Goal: Transaction & Acquisition: Purchase product/service

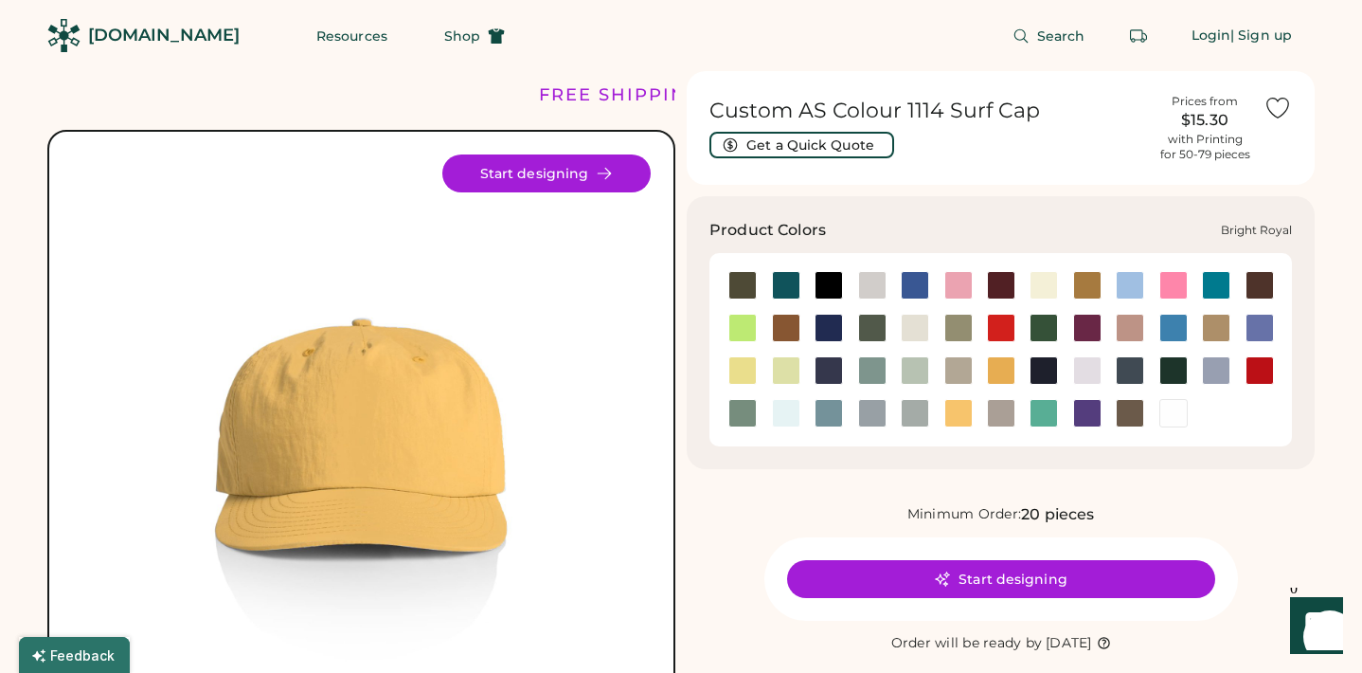
click at [918, 282] on div at bounding box center [915, 285] width 28 height 28
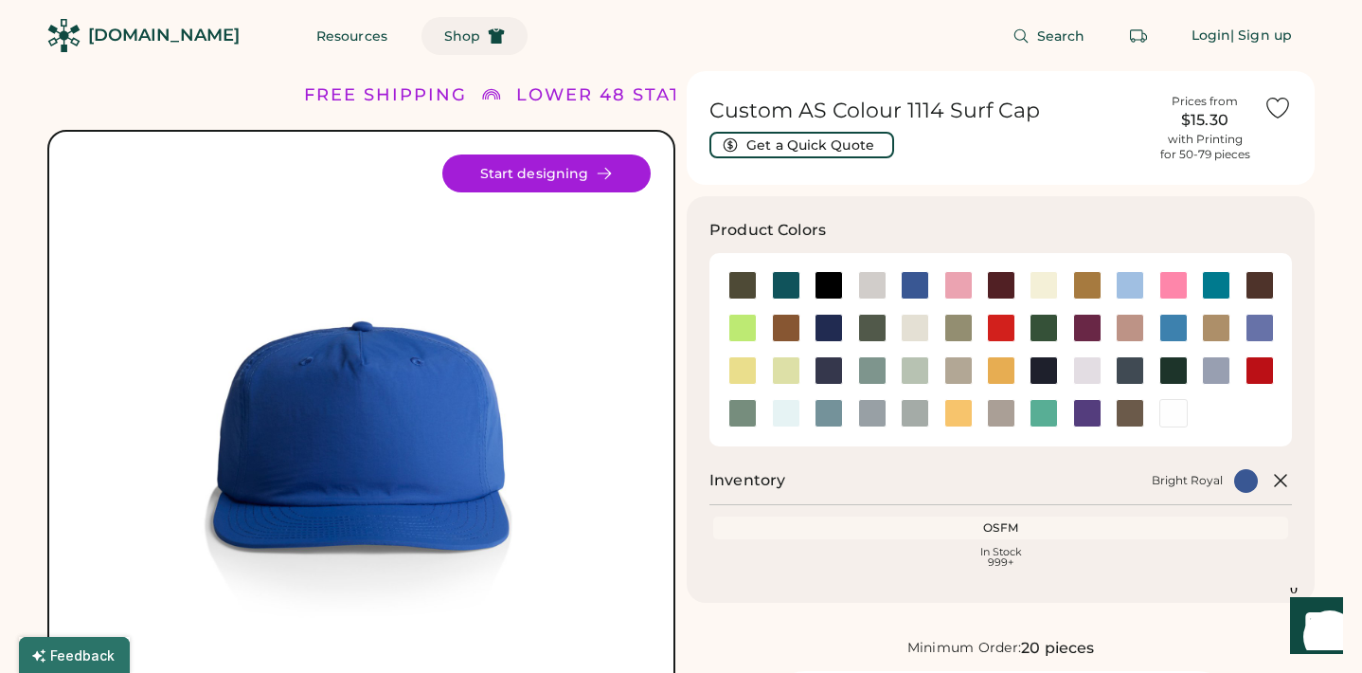
click at [444, 39] on span "Shop" at bounding box center [462, 35] width 36 height 13
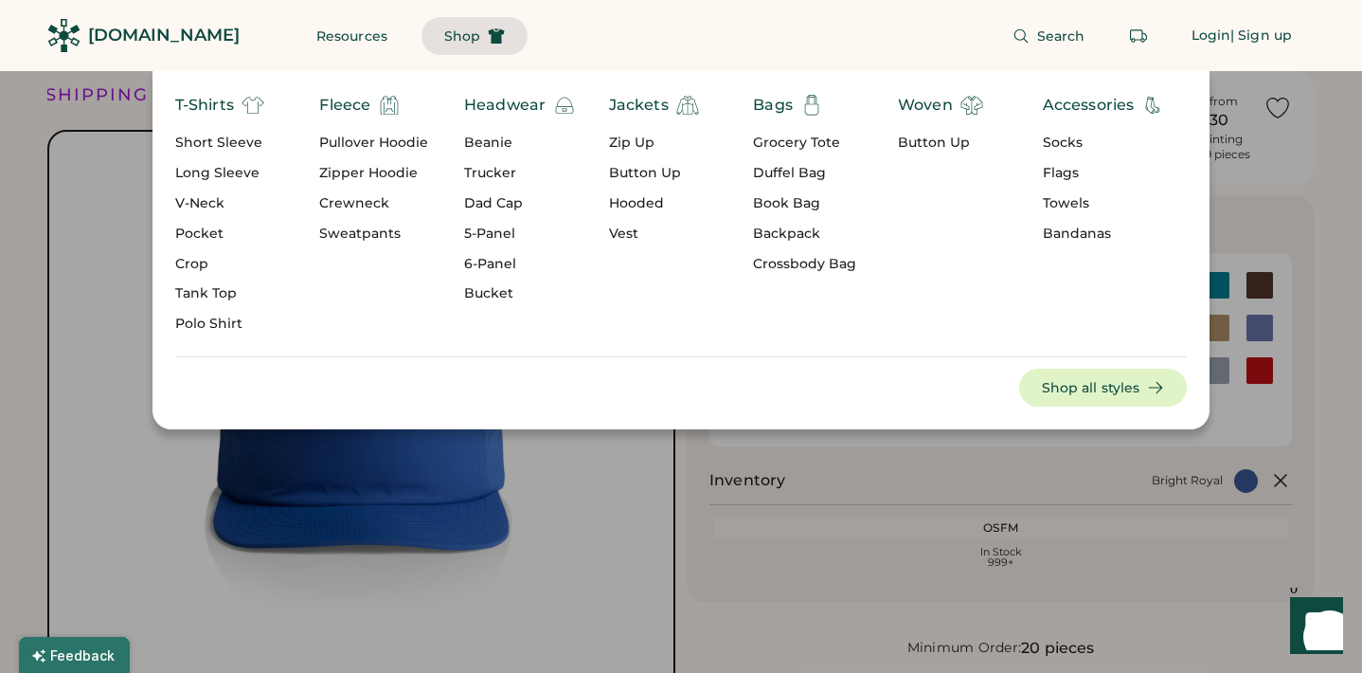
click at [640, 103] on div "Jackets" at bounding box center [639, 105] width 60 height 23
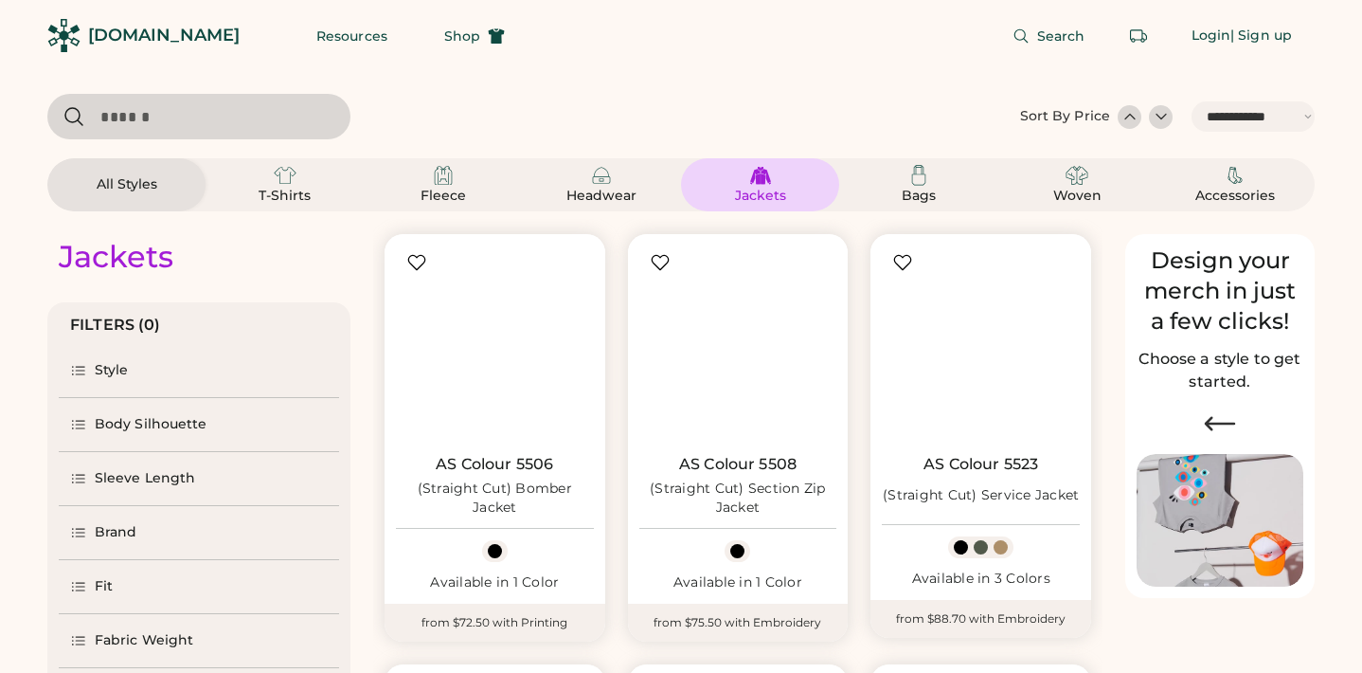
select select "*****"
select select "*"
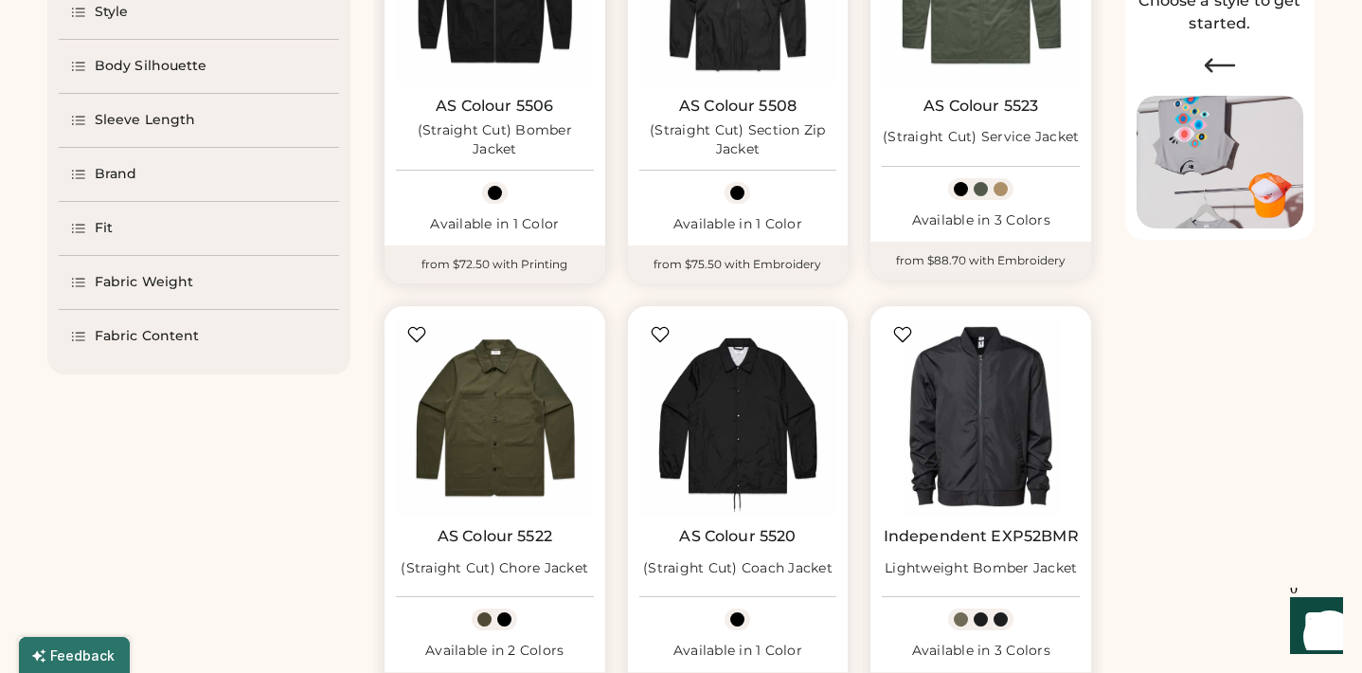
select select "*****"
select select "*"
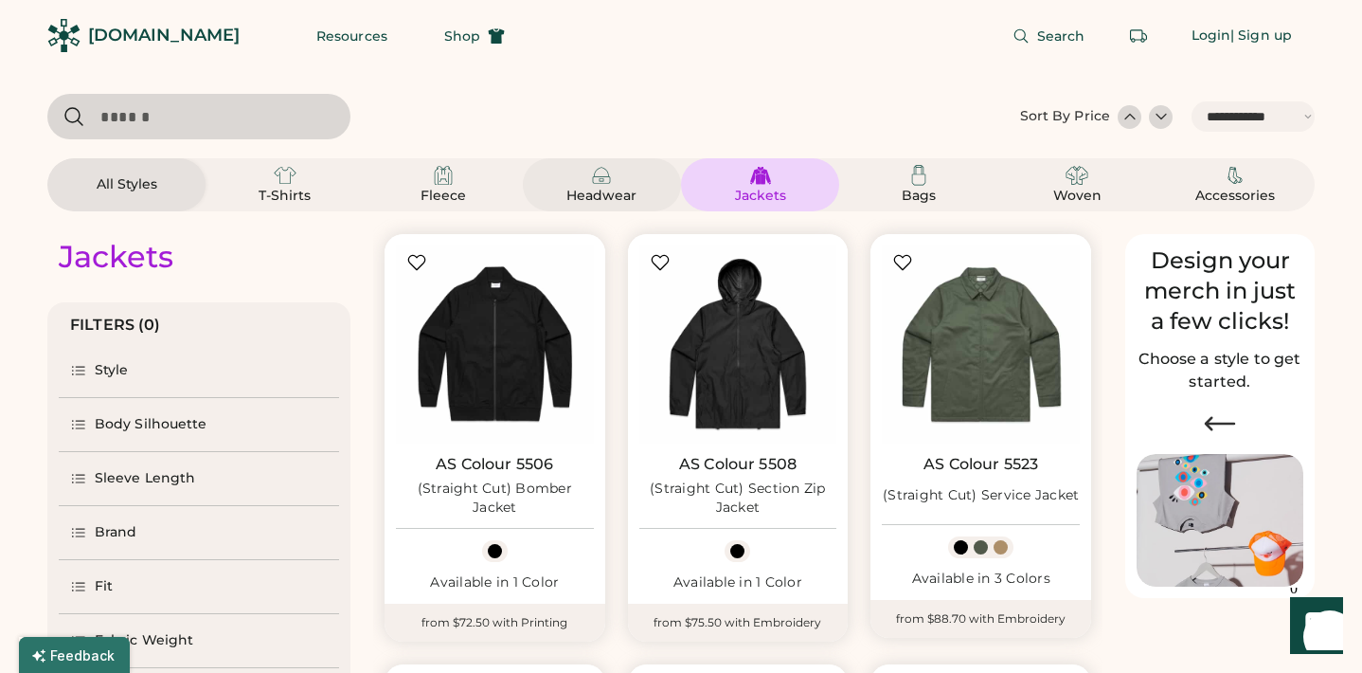
click at [587, 184] on div "Headwear" at bounding box center [602, 185] width 113 height 42
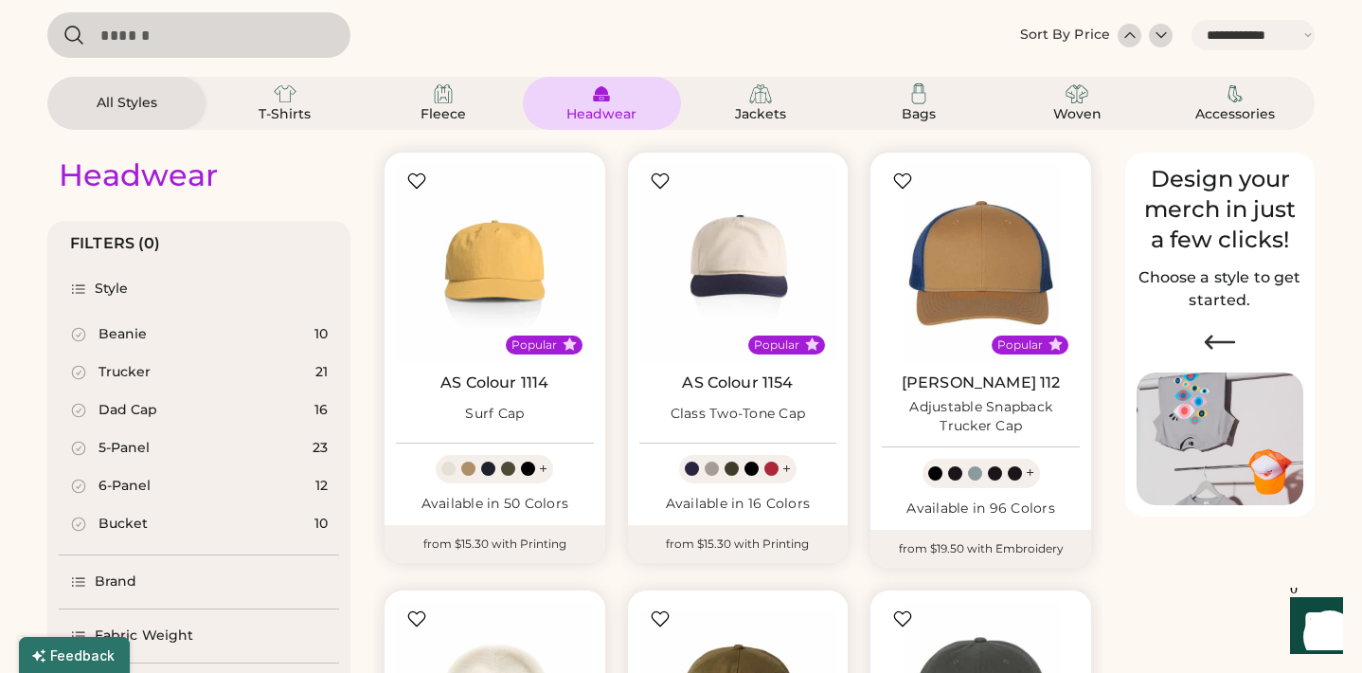
scroll to position [93, 0]
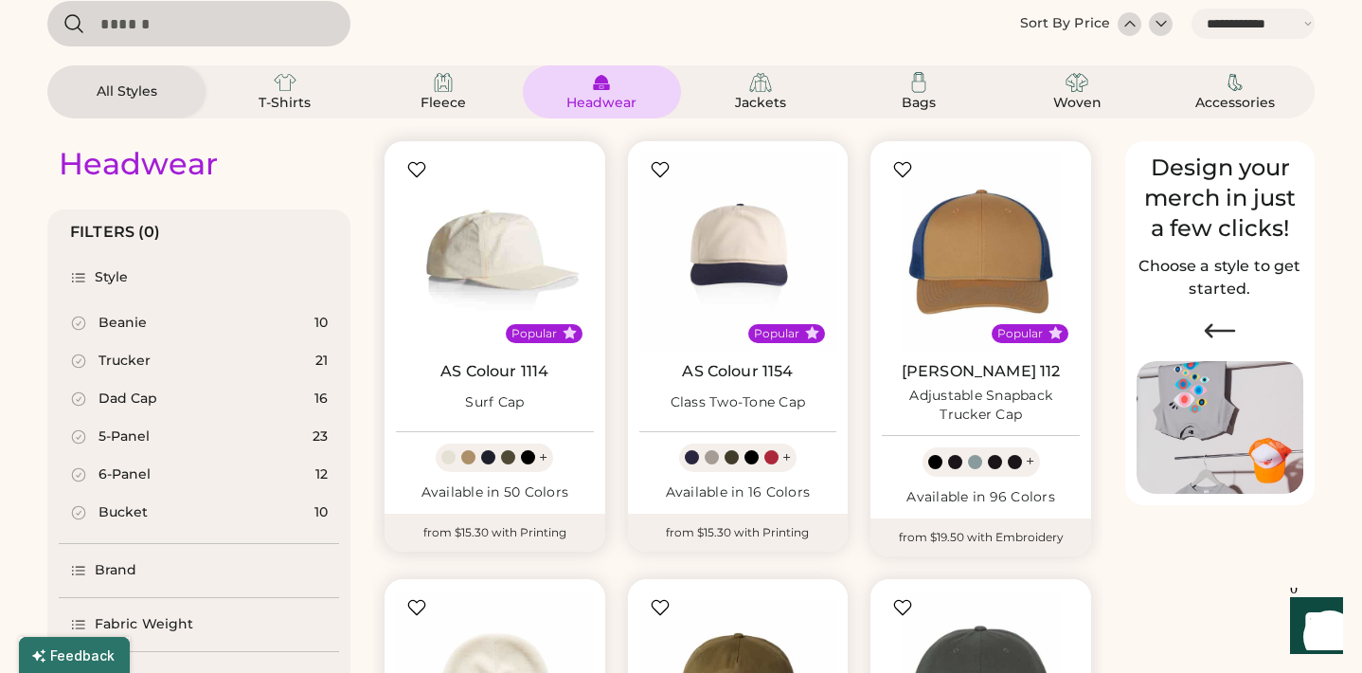
click at [412, 307] on img at bounding box center [495, 252] width 198 height 198
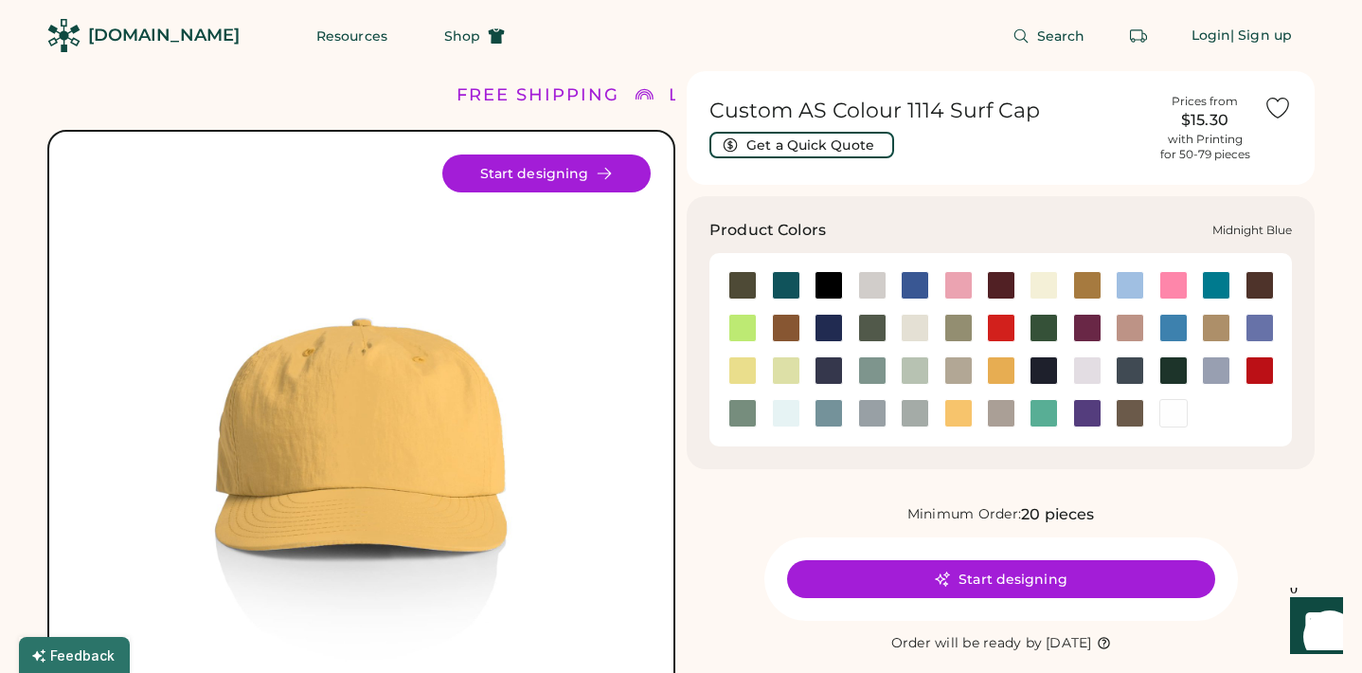
click at [821, 356] on div at bounding box center [829, 370] width 28 height 28
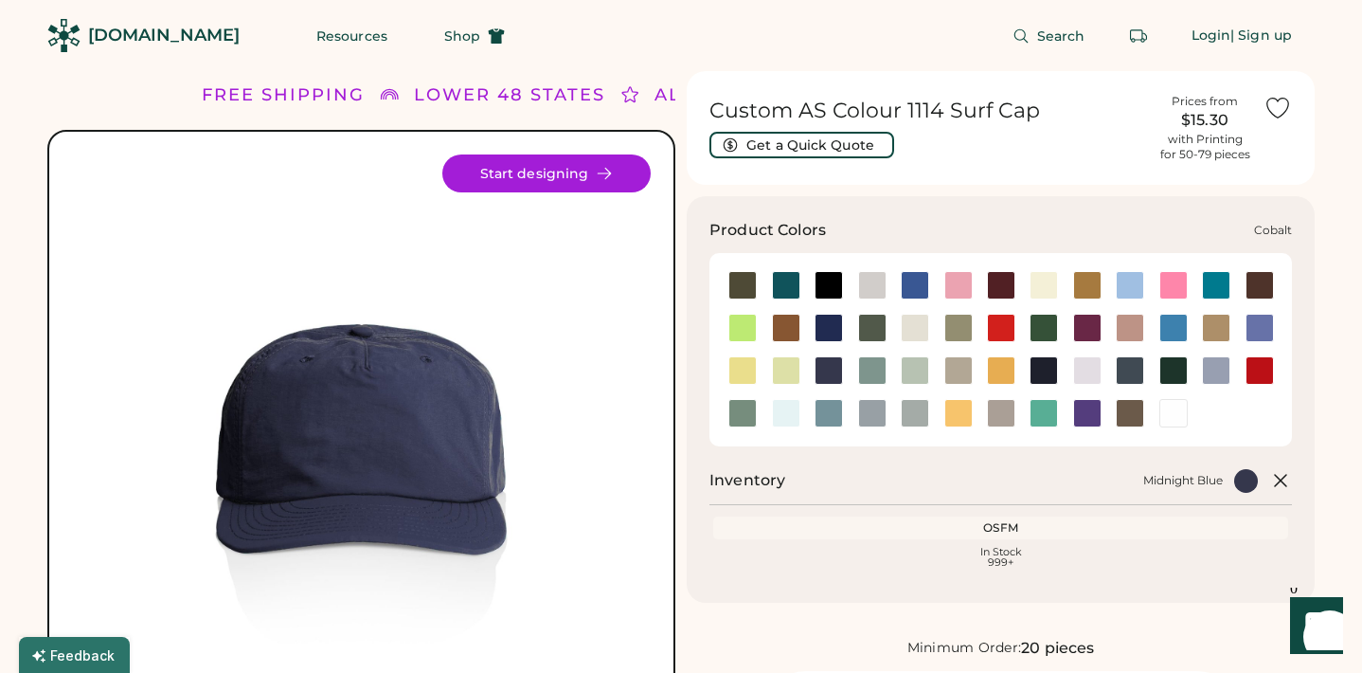
click at [835, 329] on div at bounding box center [829, 328] width 28 height 28
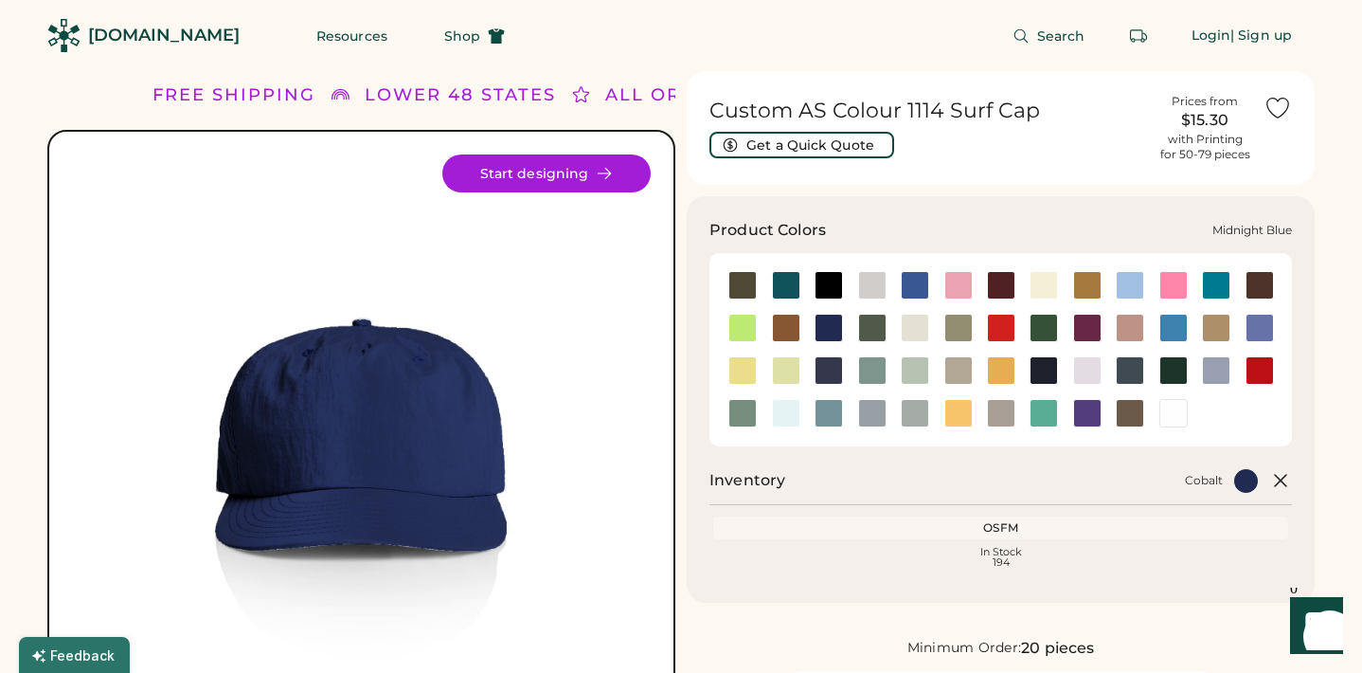
click at [835, 362] on div at bounding box center [829, 370] width 28 height 28
